Goal: Information Seeking & Learning: Find specific page/section

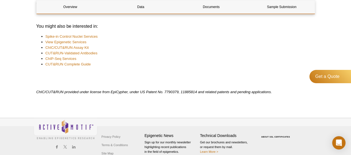
scroll to position [849, 0]
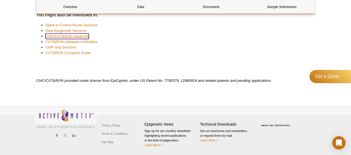
click at [52, 37] on link "ChIC/CUT&RUN Assay Kit" at bounding box center [66, 37] width 43 height 6
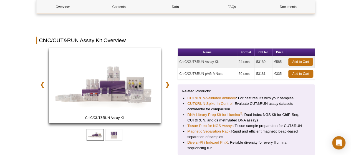
scroll to position [84, 0]
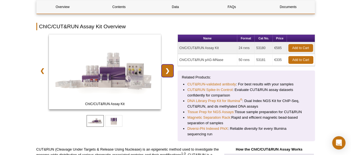
click at [169, 72] on link "❯" at bounding box center [167, 70] width 12 height 13
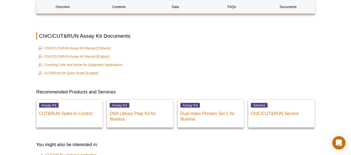
scroll to position [1878, 0]
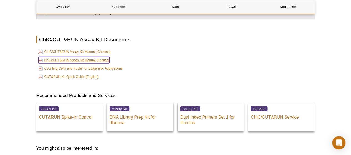
click at [57, 62] on link "ChIC/CUT&RUN Assay Kit Manual [English]" at bounding box center [73, 60] width 71 height 7
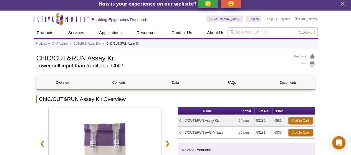
scroll to position [0, 0]
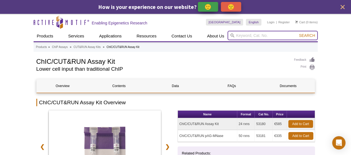
click at [242, 36] on input "search" at bounding box center [272, 35] width 90 height 9
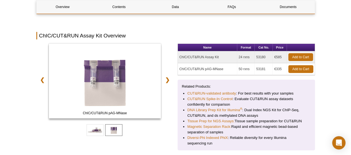
scroll to position [76, 0]
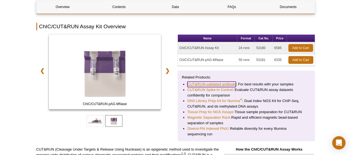
click at [219, 84] on link "CUT&RUN-validated antibody" at bounding box center [211, 85] width 49 height 6
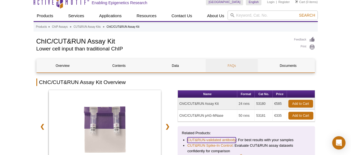
scroll to position [0, 0]
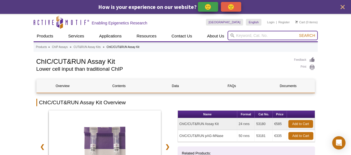
click at [246, 36] on input "search" at bounding box center [272, 35] width 90 height 9
type input "antibody"
click at [297, 33] on button "Search" at bounding box center [306, 35] width 19 height 5
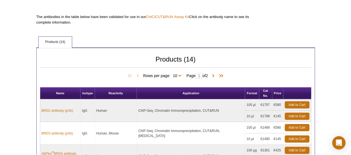
scroll to position [210, 0]
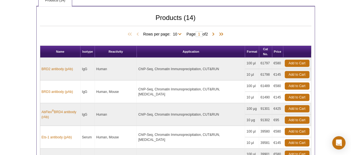
click at [25, 80] on div "Active Motif Logo Enabling Epigenetics Research 0 Search Skip to content Active…" at bounding box center [175, 107] width 351 height 635
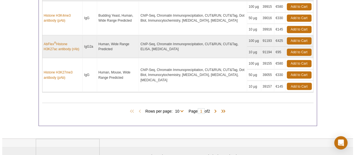
scroll to position [461, 0]
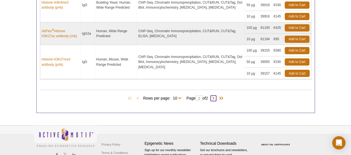
click at [215, 96] on span at bounding box center [214, 98] width 6 height 6
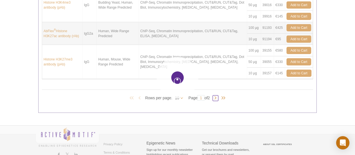
type input "2"
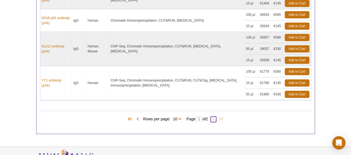
scroll to position [262, 0]
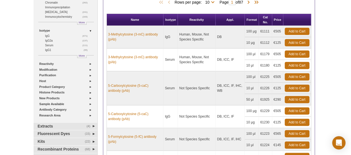
scroll to position [83, 0]
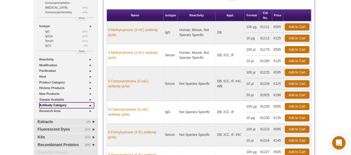
click at [46, 103] on link "Antibody Category" at bounding box center [66, 105] width 55 height 6
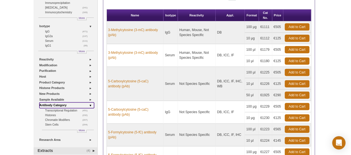
click at [47, 102] on link "Antibody Category" at bounding box center [66, 105] width 55 height 6
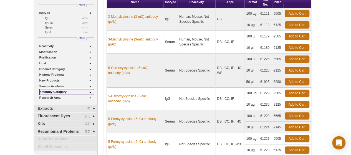
scroll to position [137, 0]
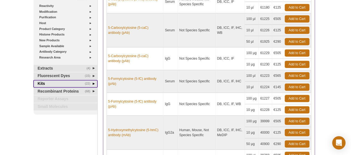
click at [51, 84] on link "(22) Kits" at bounding box center [66, 83] width 64 height 7
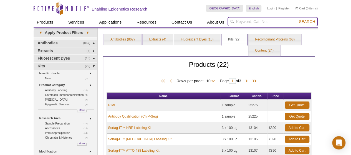
click at [239, 20] on input "search" at bounding box center [272, 21] width 90 height 9
type input "ERBB3"
click at [297, 19] on button "Search" at bounding box center [306, 21] width 19 height 5
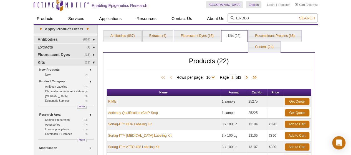
scroll to position [2, 0]
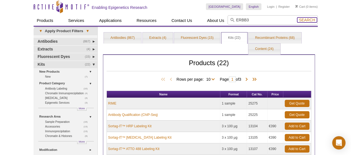
click at [305, 18] on span "Search" at bounding box center [307, 20] width 16 height 4
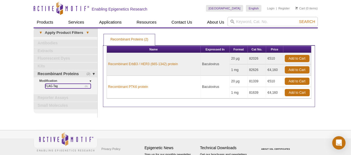
click at [58, 86] on link "(1) FLAG-Tag" at bounding box center [67, 86] width 45 height 5
click at [51, 86] on link "(1) FLAG-Tag" at bounding box center [67, 86] width 45 height 5
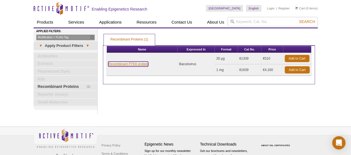
click at [132, 64] on link "Recombinant PTK6 protein" at bounding box center [128, 64] width 40 height 5
